Goal: Transaction & Acquisition: Purchase product/service

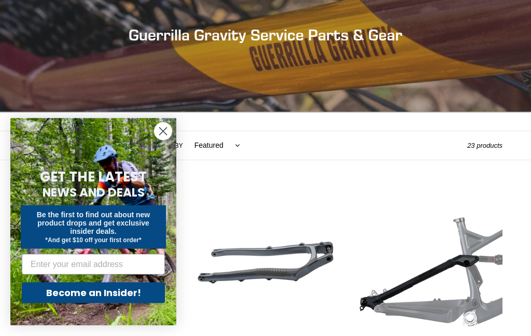
scroll to position [121, 0]
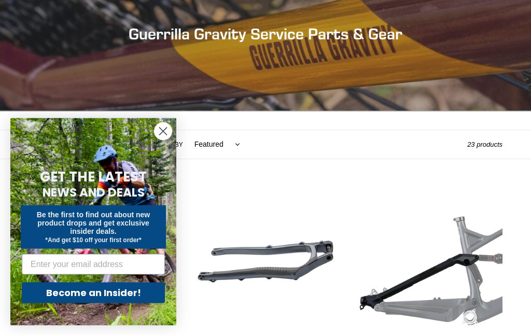
click at [162, 140] on circle "Close dialog" at bounding box center [163, 131] width 17 height 17
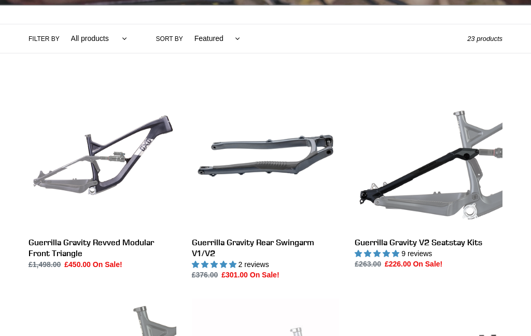
scroll to position [225, 0]
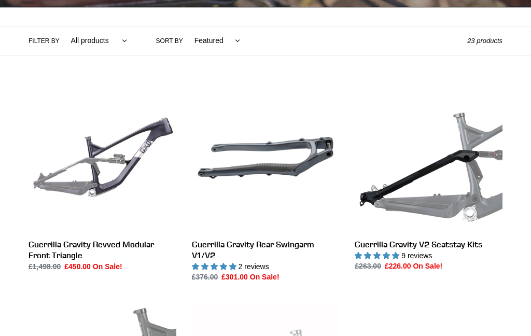
click at [463, 244] on link "Guerrilla Gravity V2 Seatstay Kits" at bounding box center [429, 178] width 148 height 188
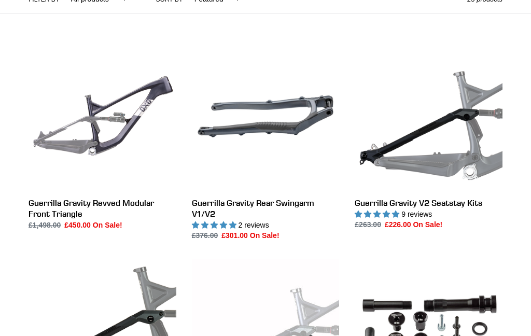
scroll to position [255, 0]
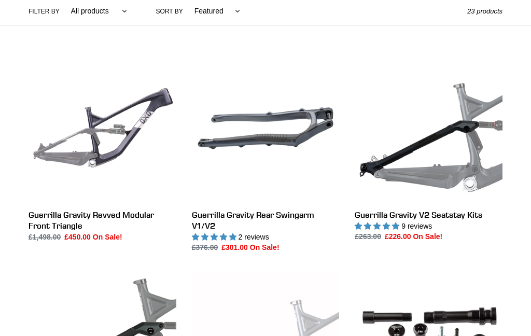
click at [292, 216] on link "Guerrilla Gravity Rear Swingarm V1/V2" at bounding box center [266, 153] width 148 height 199
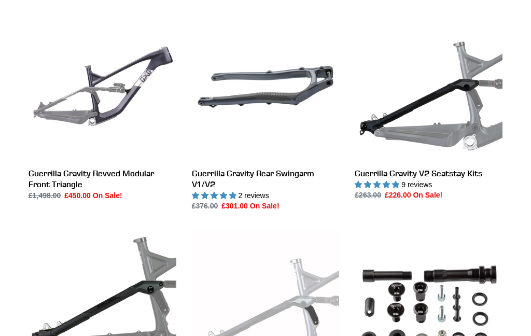
click at [104, 170] on link "Guerrilla Gravity Revved Modular Front Triangle" at bounding box center [103, 107] width 148 height 188
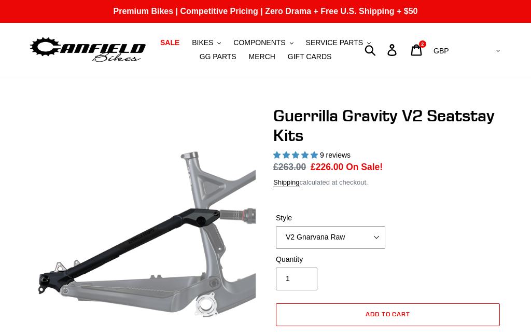
select select "highest-rating"
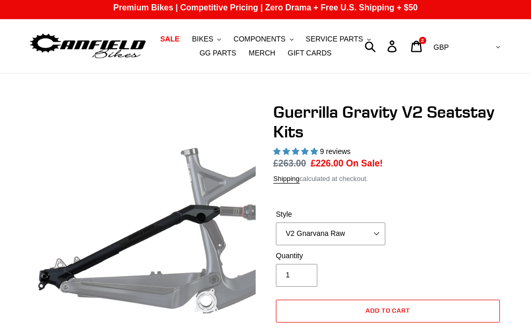
scroll to position [16, 0]
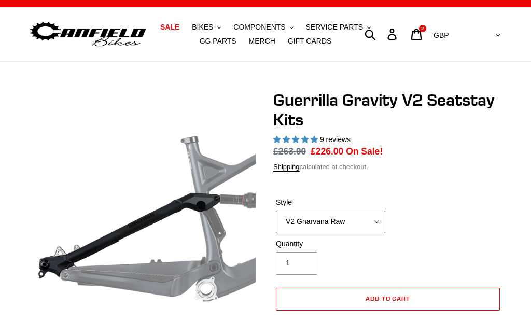
click at [379, 222] on select "V2 Gnarvana V2 Gnarvana Raw V2 Smash V2 Smash Raw" at bounding box center [331, 222] width 110 height 23
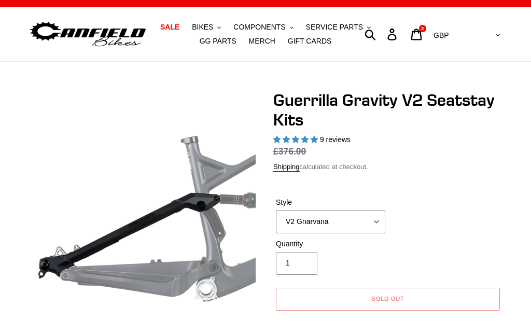
click at [373, 224] on select "V2 Gnarvana V2 Gnarvana Raw V2 Smash V2 Smash Raw" at bounding box center [331, 222] width 110 height 23
select select "V2 Gnarvana Raw"
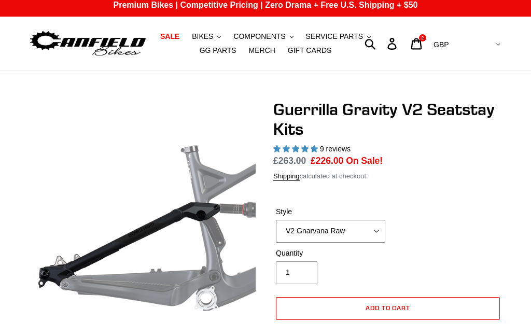
scroll to position [0, 0]
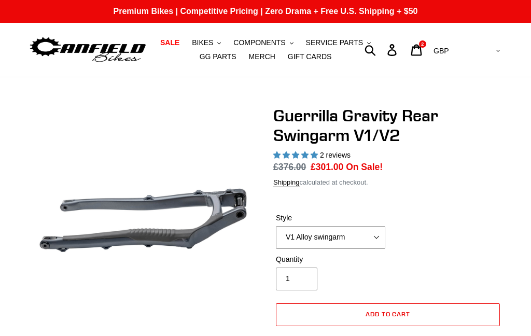
select select "highest-rating"
select select "V2 Revved Carbon swingarm"
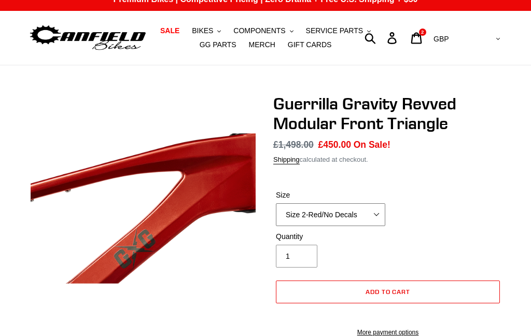
click at [375, 217] on select "Size 2-Gloss Black/No Decals Size 2-Black/Red Decals Size 2-Black/Silver Decals…" at bounding box center [331, 215] width 110 height 23
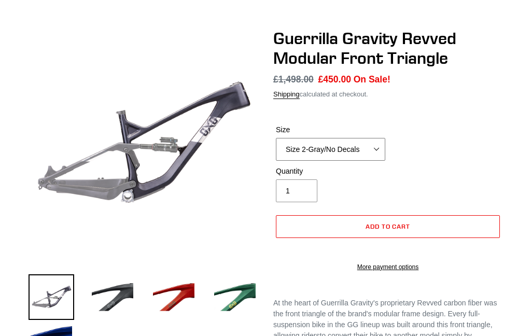
scroll to position [66, 0]
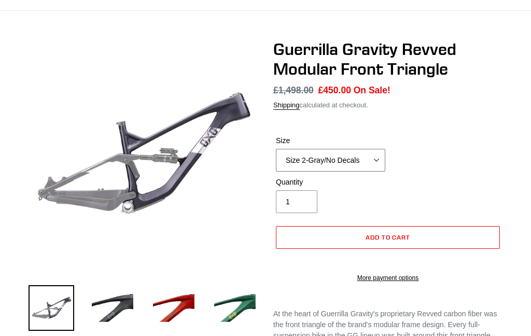
click at [362, 167] on select "Size 2-Gloss Black/No Decals Size 2-Black/Red Decals Size 2-Black/Silver Decals…" at bounding box center [331, 160] width 110 height 23
select select "Size 2-Flat Black/No Decals"
click at [116, 308] on img at bounding box center [113, 308] width 46 height 46
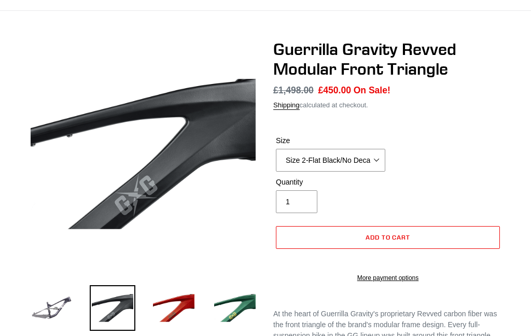
click at [44, 306] on img at bounding box center [52, 308] width 46 height 46
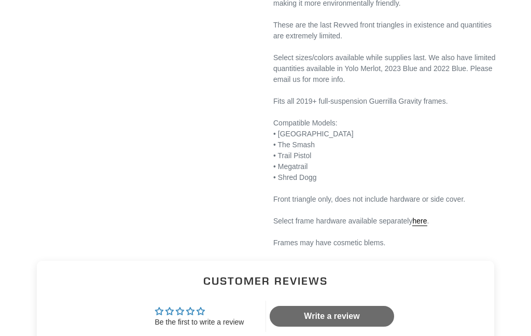
scroll to position [449, 0]
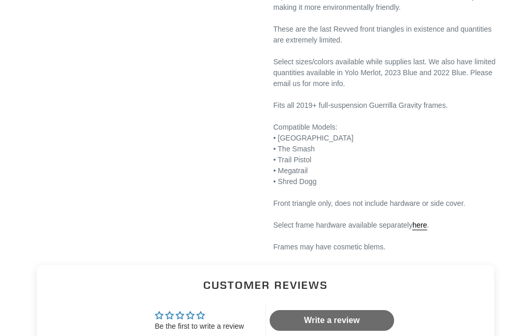
click at [425, 230] on link "here" at bounding box center [420, 225] width 15 height 9
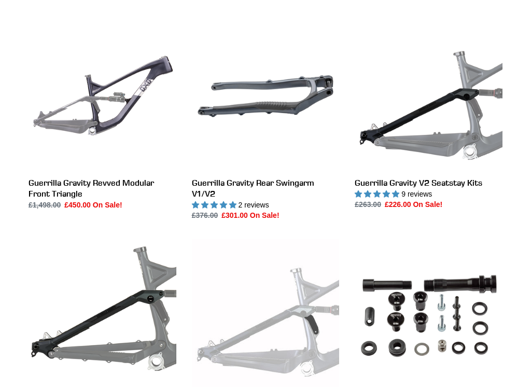
scroll to position [281, 0]
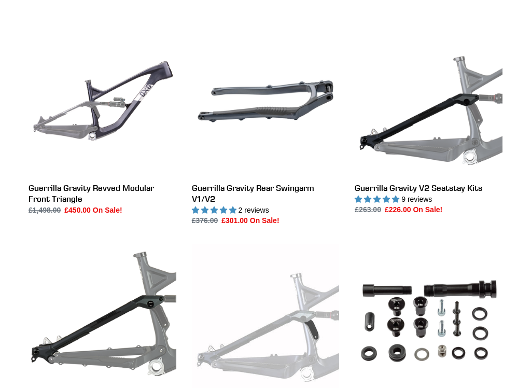
click at [75, 186] on link "Guerrilla Gravity Revved Modular Front Triangle" at bounding box center [103, 122] width 148 height 188
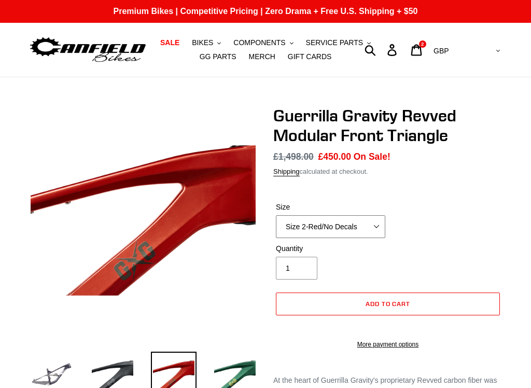
click at [367, 227] on select "Size 2-Gloss Black/No Decals Size 2-Black/Red Decals Size 2-Black/Silver Decals…" at bounding box center [331, 226] width 110 height 23
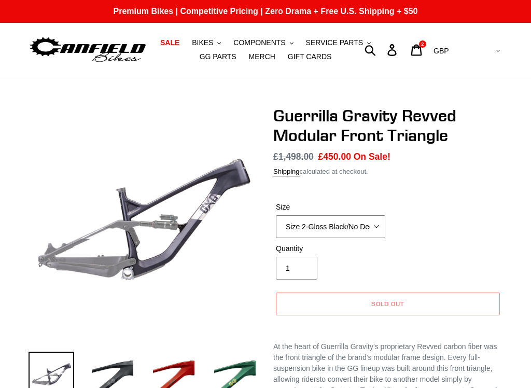
click at [375, 226] on select "Size 2-Gloss Black/No Decals Size 2-Black/Red Decals Size 2-Black/Silver Decals…" at bounding box center [331, 226] width 110 height 23
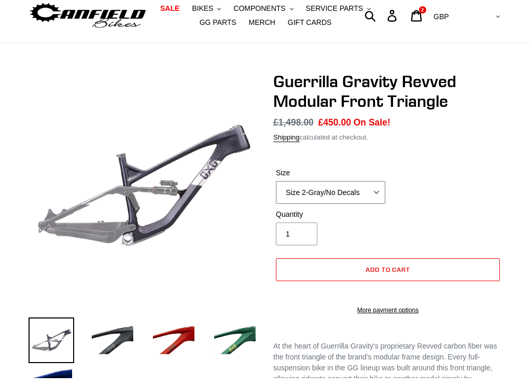
scroll to position [11, 0]
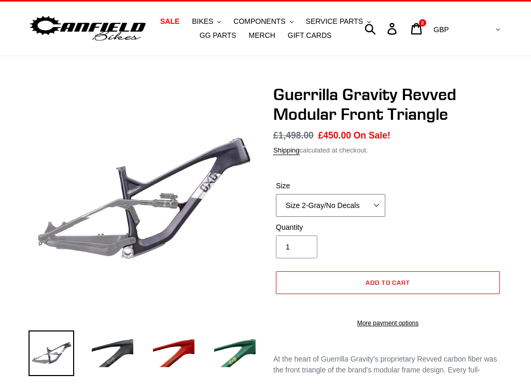
click at [364, 208] on select "Size 2-Gloss Black/No Decals Size 2-Black/Red Decals Size 2-Black/Silver Decals…" at bounding box center [331, 215] width 110 height 23
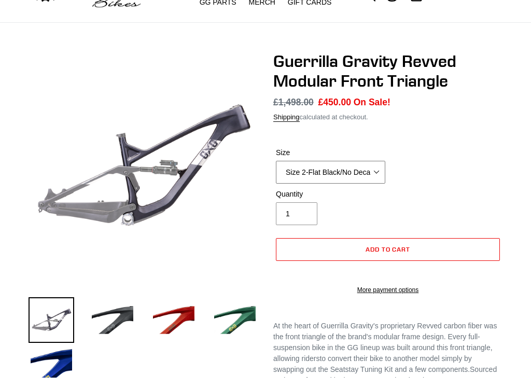
scroll to position [45, 0]
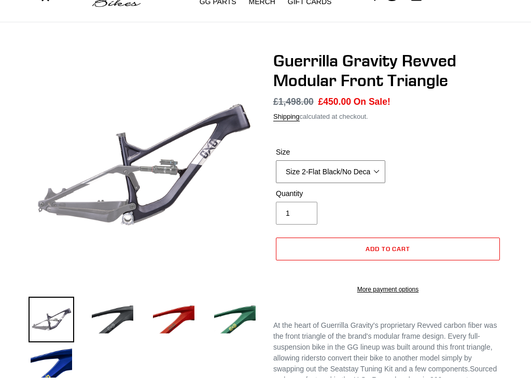
click at [369, 173] on select "Size 2-Gloss Black/No Decals Size 2-Black/Red Decals Size 2-Black/Silver Decals…" at bounding box center [331, 182] width 110 height 23
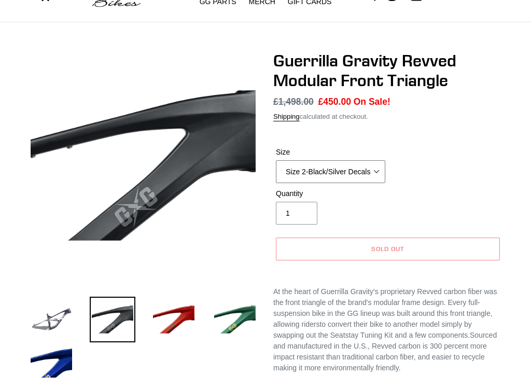
click at [370, 175] on select "Size 2-Gloss Black/No Decals Size 2-Black/Red Decals Size 2-Black/Silver Decals…" at bounding box center [331, 182] width 110 height 23
click at [366, 174] on select "Size 2-Gloss Black/No Decals Size 2-Black/Red Decals Size 2-Black/Silver Decals…" at bounding box center [331, 182] width 110 height 23
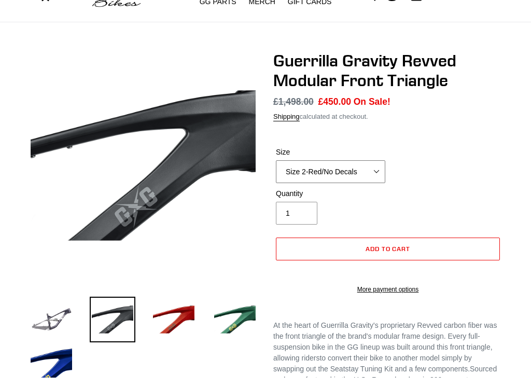
click at [363, 174] on select "Size 2-Gloss Black/No Decals Size 2-Black/Red Decals Size 2-Black/Silver Decals…" at bounding box center [331, 182] width 110 height 23
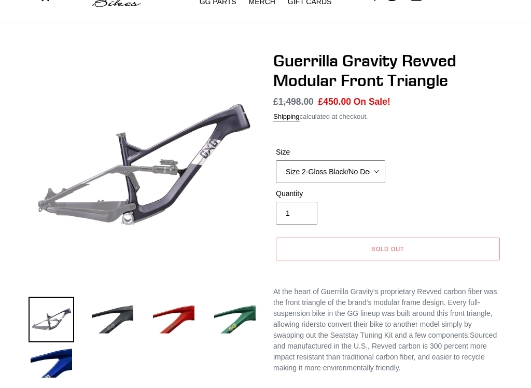
click at [358, 176] on select "Size 2-Gloss Black/No Decals Size 2-Black/Red Decals Size 2-Black/Silver Decals…" at bounding box center [331, 182] width 110 height 23
select select "Size 2-Flat Black/No Decals"
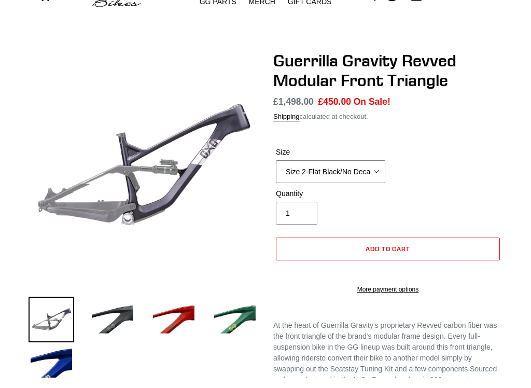
click at [366, 174] on select "Size 2-Gloss Black/No Decals Size 2-Black/Red Decals Size 2-Black/Silver Decals…" at bounding box center [331, 182] width 110 height 23
click at [456, 157] on div "Size Size 2-Gloss Black/No Decals Size 2-Black/Red Decals Size 2-Black/Silver D…" at bounding box center [388, 178] width 229 height 42
